Goal: Information Seeking & Learning: Find specific fact

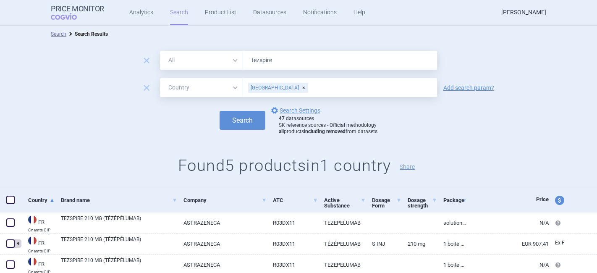
select select "country"
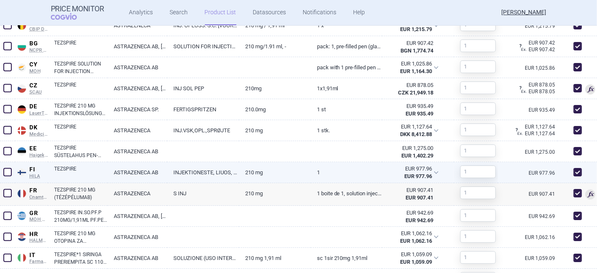
scroll to position [466, 0]
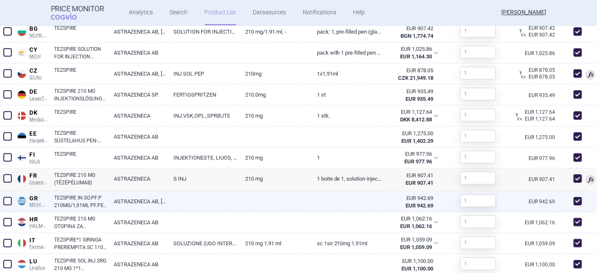
click at [197, 198] on link at bounding box center [203, 198] width 72 height 15
select select "EUR"
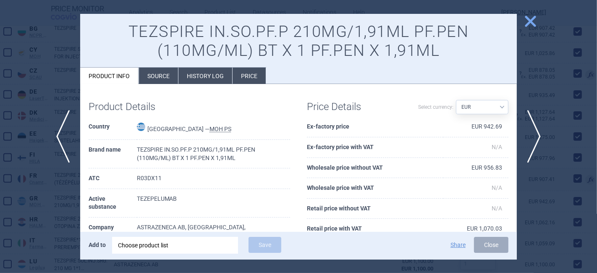
click at [161, 74] on li "Source" at bounding box center [158, 76] width 39 height 16
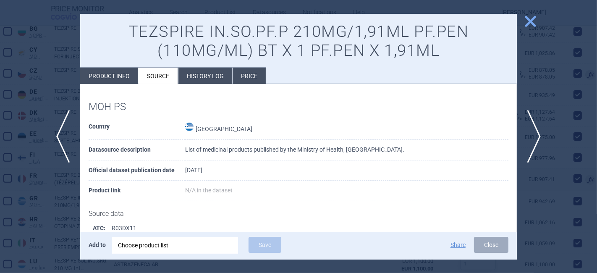
click at [529, 17] on span "close" at bounding box center [530, 21] width 15 height 15
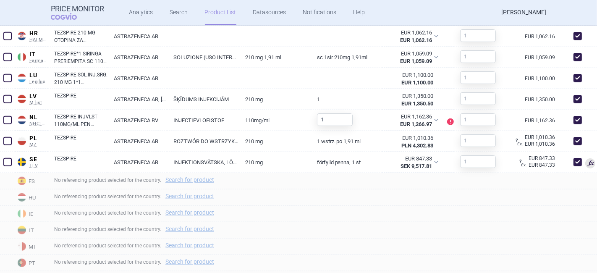
scroll to position [653, 0]
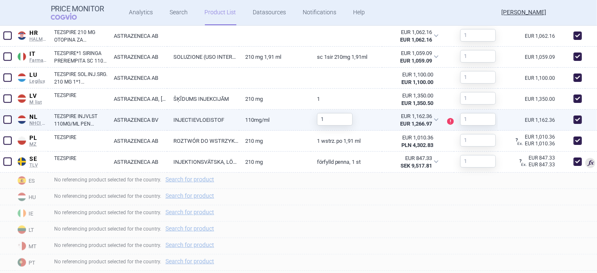
click at [205, 120] on link "INJECTIEVLOEISTOF" at bounding box center [203, 120] width 72 height 21
select select "EUR"
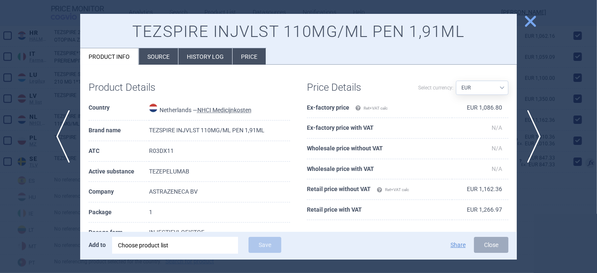
click at [160, 58] on li "Source" at bounding box center [158, 56] width 39 height 16
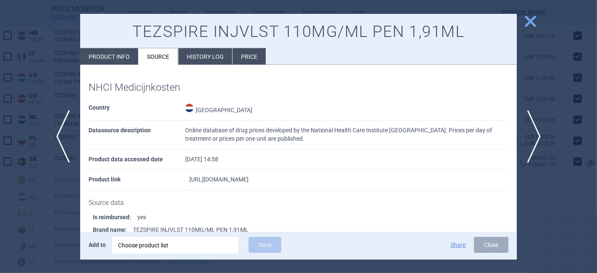
click at [248, 176] on link "[URL][DOMAIN_NAME]" at bounding box center [218, 179] width 59 height 6
click at [530, 17] on span "close" at bounding box center [530, 21] width 15 height 15
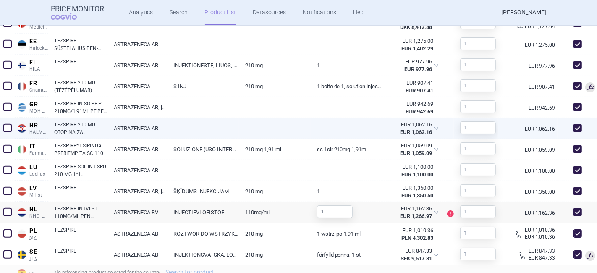
scroll to position [558, 0]
click at [147, 129] on link "ASTRAZENECA AB" at bounding box center [137, 128] width 60 height 21
select select "EUR"
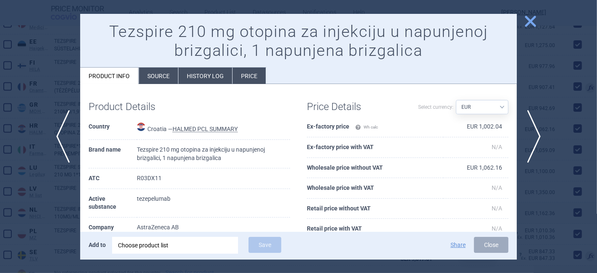
click at [156, 75] on li "Source" at bounding box center [158, 76] width 39 height 16
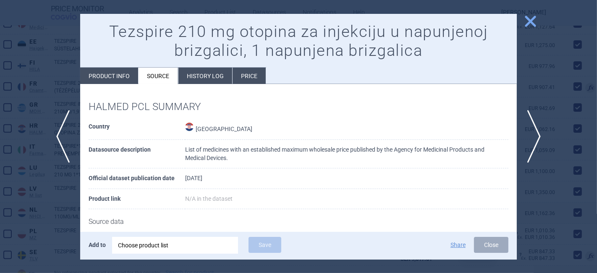
click at [525, 24] on span "close" at bounding box center [530, 21] width 15 height 15
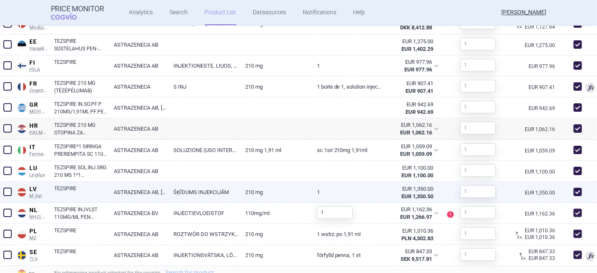
click at [152, 190] on link "ASTRAZENECA AB, [GEOGRAPHIC_DATA]" at bounding box center [137, 192] width 60 height 21
select select "EUR"
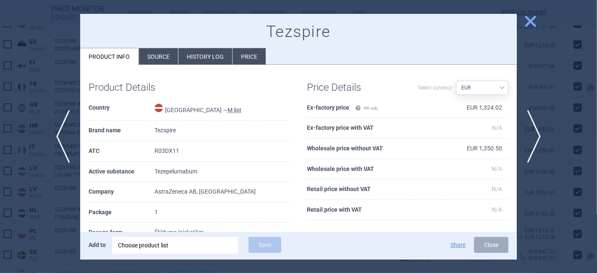
click at [164, 60] on li "Source" at bounding box center [158, 56] width 39 height 16
